Goal: Navigation & Orientation: Find specific page/section

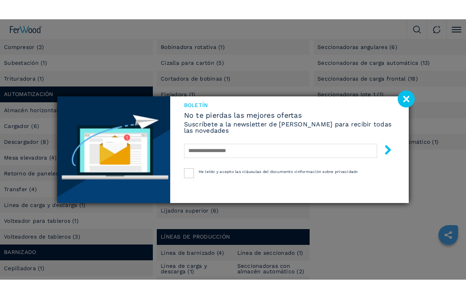
scroll to position [33, 0]
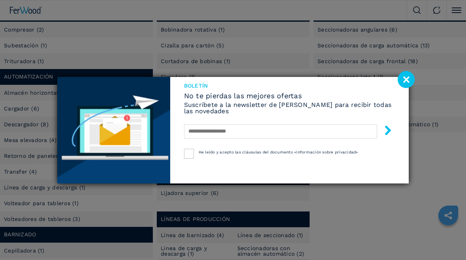
click at [405, 83] on image at bounding box center [406, 79] width 17 height 17
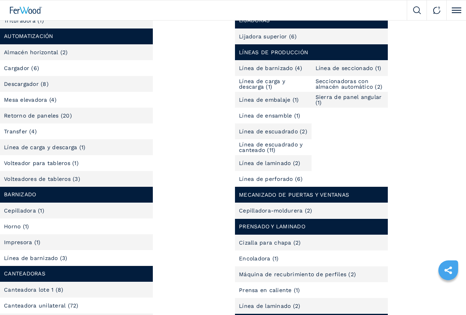
scroll to position [74, 0]
click at [79, 241] on li "Impresora (1)" at bounding box center [76, 242] width 153 height 16
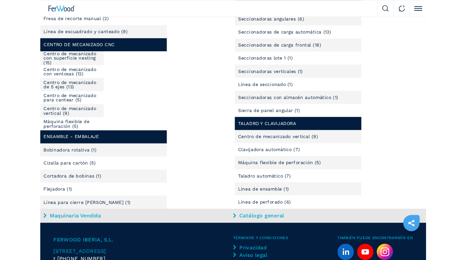
scroll to position [384, 0]
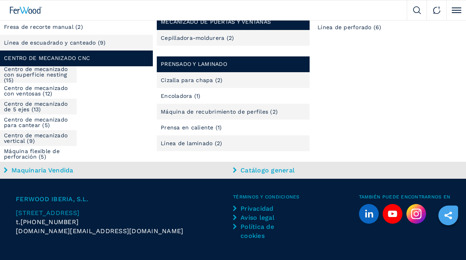
click at [31, 90] on link "Centro de mecanizado con ventosas (12)" at bounding box center [40, 90] width 73 height 11
click at [36, 87] on link "Centro de mecanizado con ventosas (12)" at bounding box center [40, 90] width 73 height 11
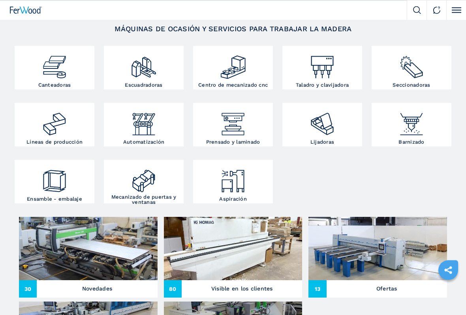
scroll to position [120, 0]
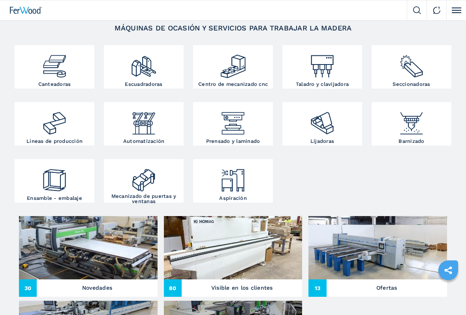
click at [229, 129] on img at bounding box center [233, 120] width 26 height 32
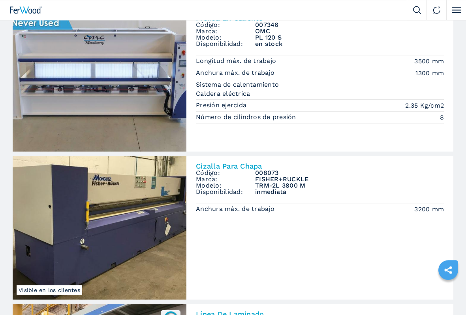
scroll to position [68, 0]
